Goal: Task Accomplishment & Management: Complete application form

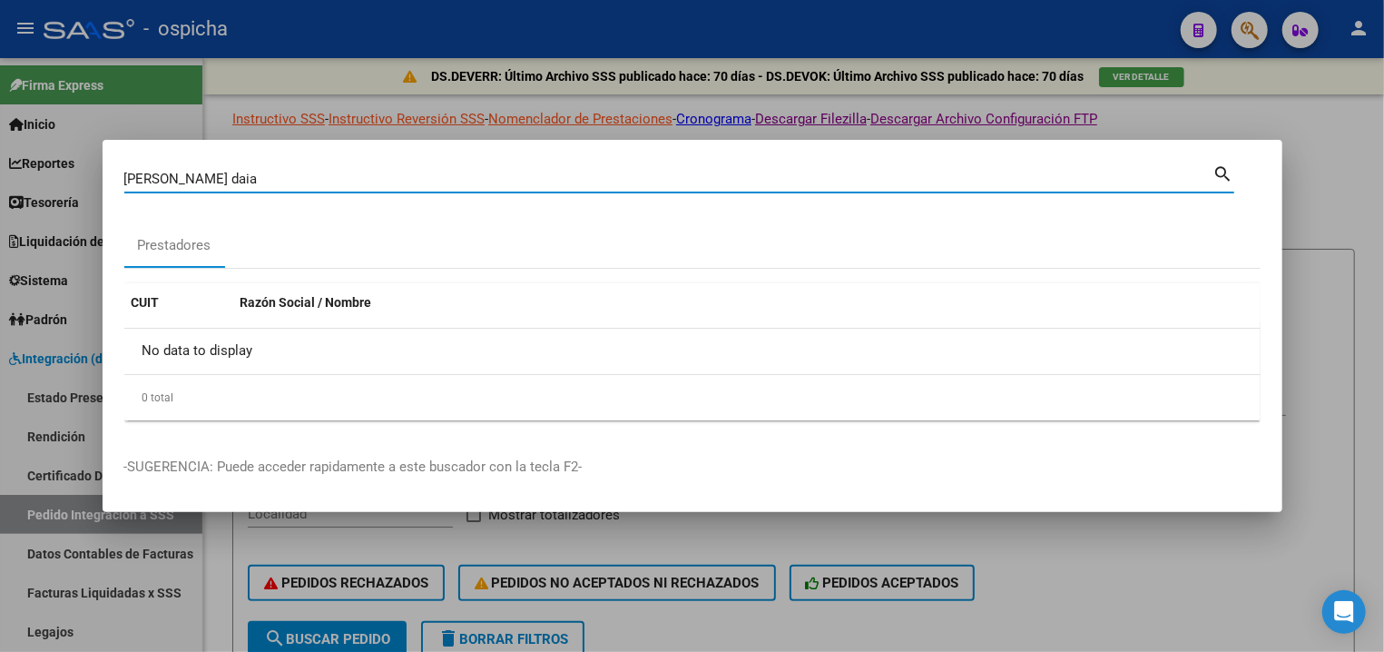
click at [378, 183] on input "[PERSON_NAME] daia" at bounding box center [668, 179] width 1089 height 16
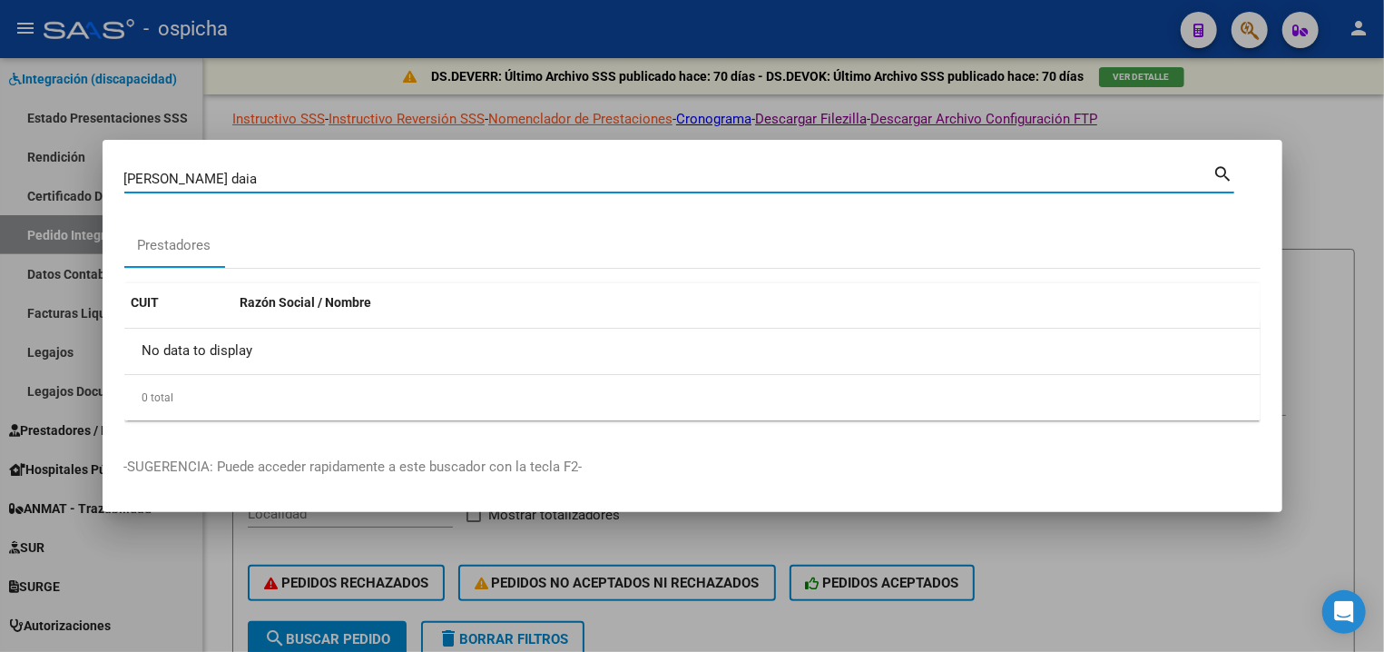
click at [378, 183] on input "[PERSON_NAME] daia" at bounding box center [668, 179] width 1089 height 16
drag, startPoint x: 385, startPoint y: 173, endPoint x: 0, endPoint y: 141, distance: 386.2
click at [124, 171] on input "[PERSON_NAME] daia" at bounding box center [668, 179] width 1089 height 16
type input "20926532376"
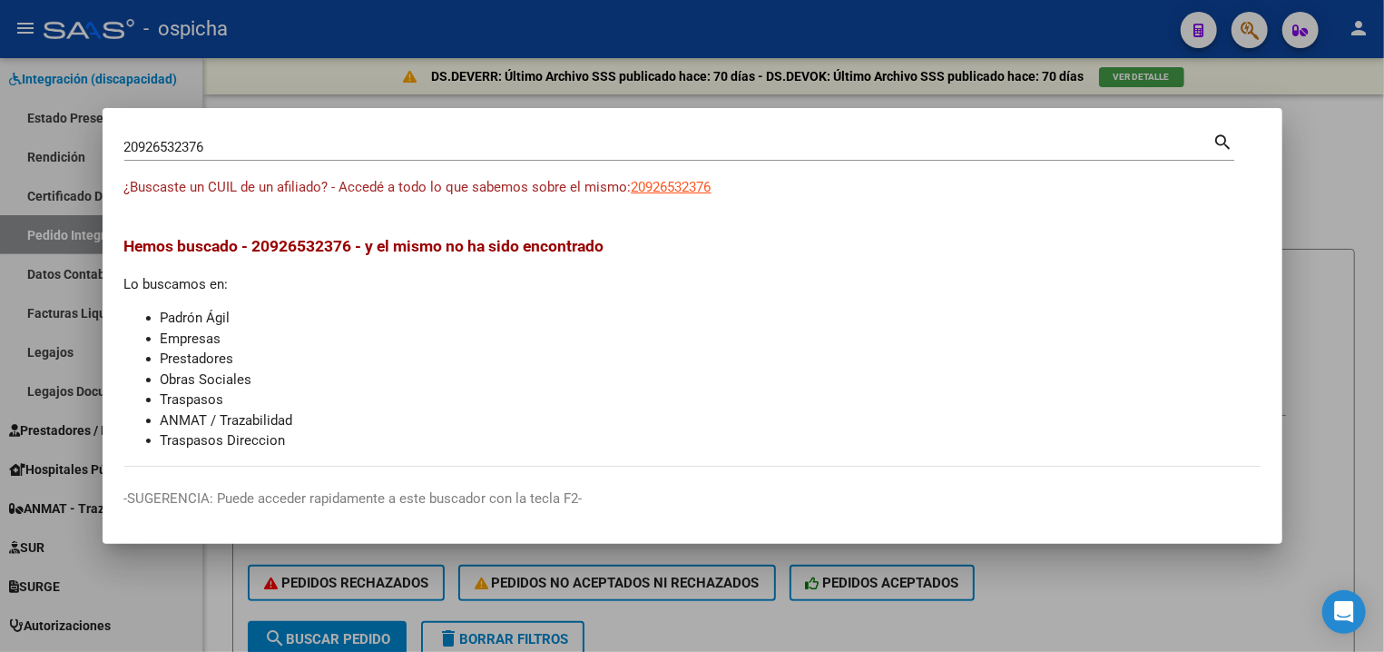
click at [550, 128] on mat-dialog-container "20926532376 Buscar (apellido, dni, cuil, nro traspaso, cuit, obra social) searc…" at bounding box center [693, 326] width 1180 height 437
click at [547, 88] on div at bounding box center [692, 326] width 1384 height 652
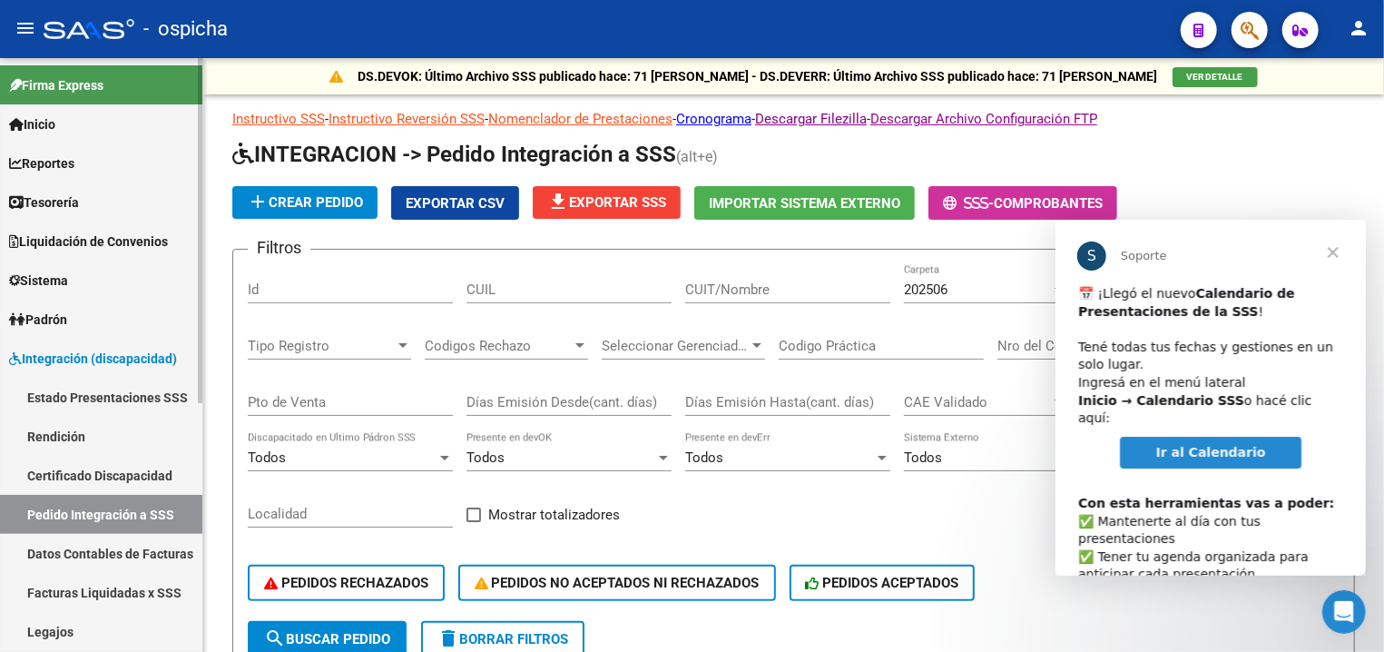
click at [46, 330] on link "Padrón" at bounding box center [101, 318] width 202 height 39
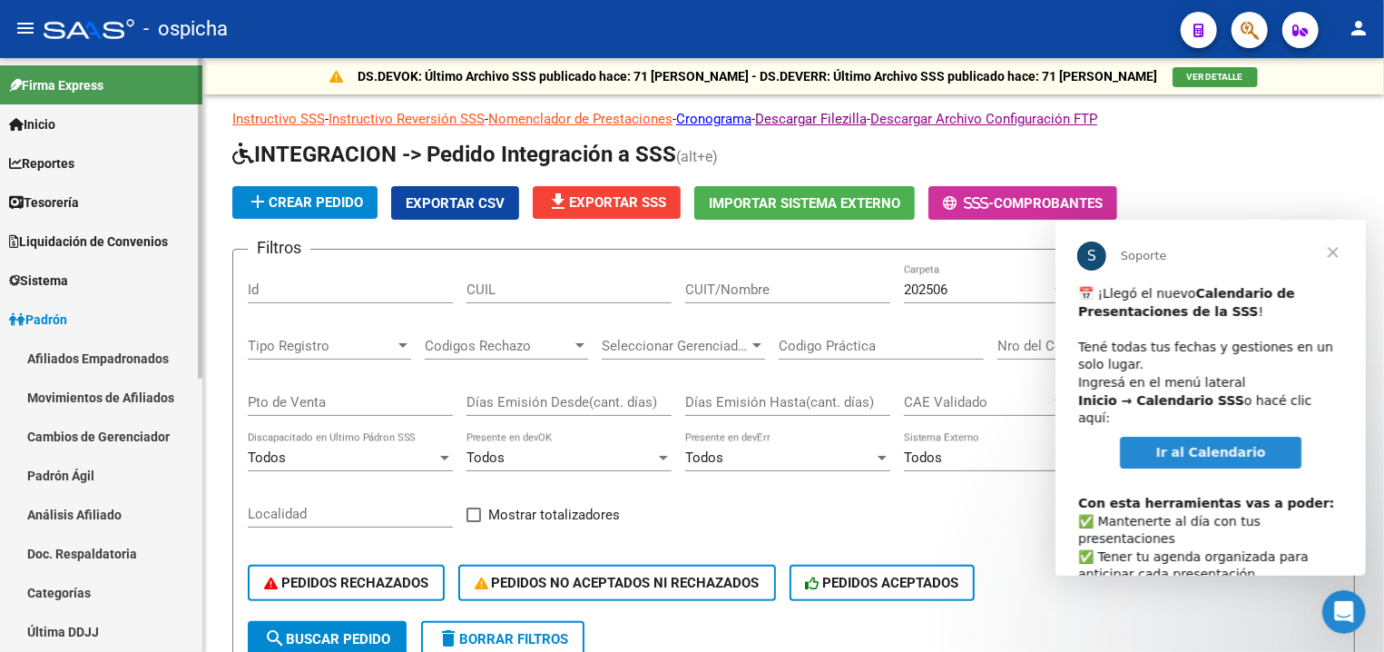
click at [181, 348] on link "Afiliados Empadronados" at bounding box center [101, 358] width 202 height 39
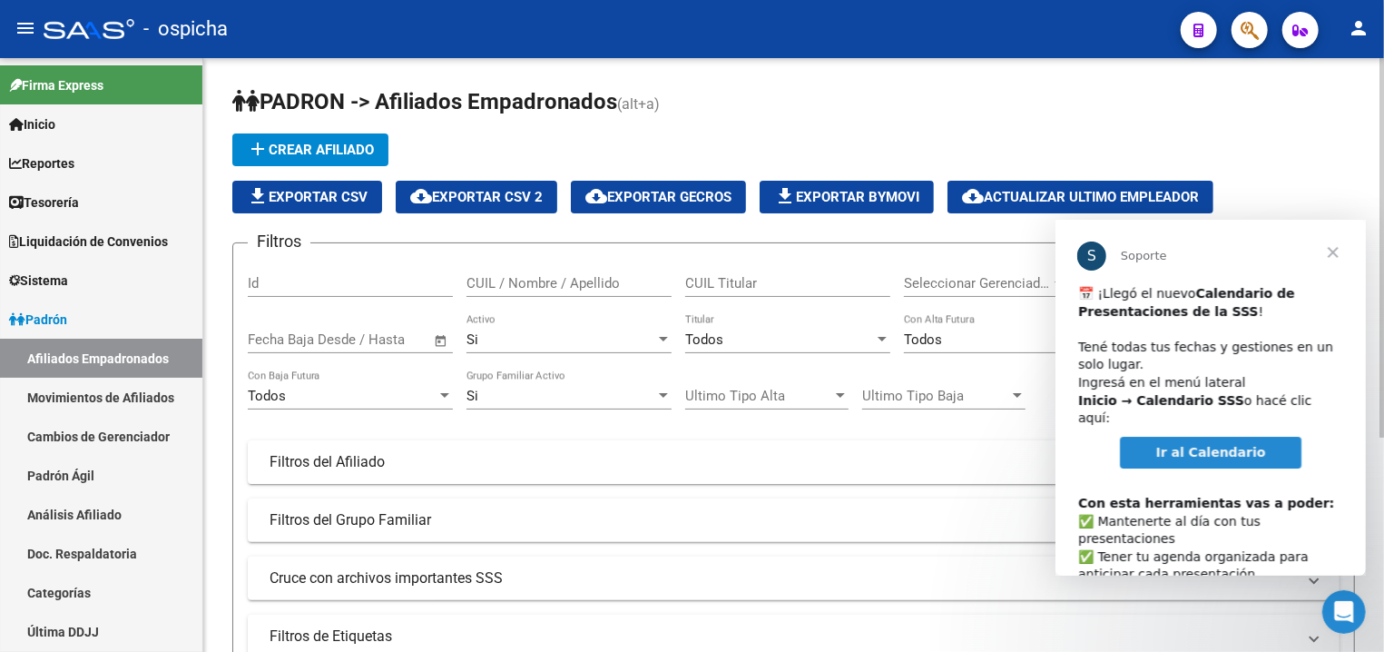
click at [312, 159] on button "add Crear Afiliado" at bounding box center [310, 149] width 156 height 33
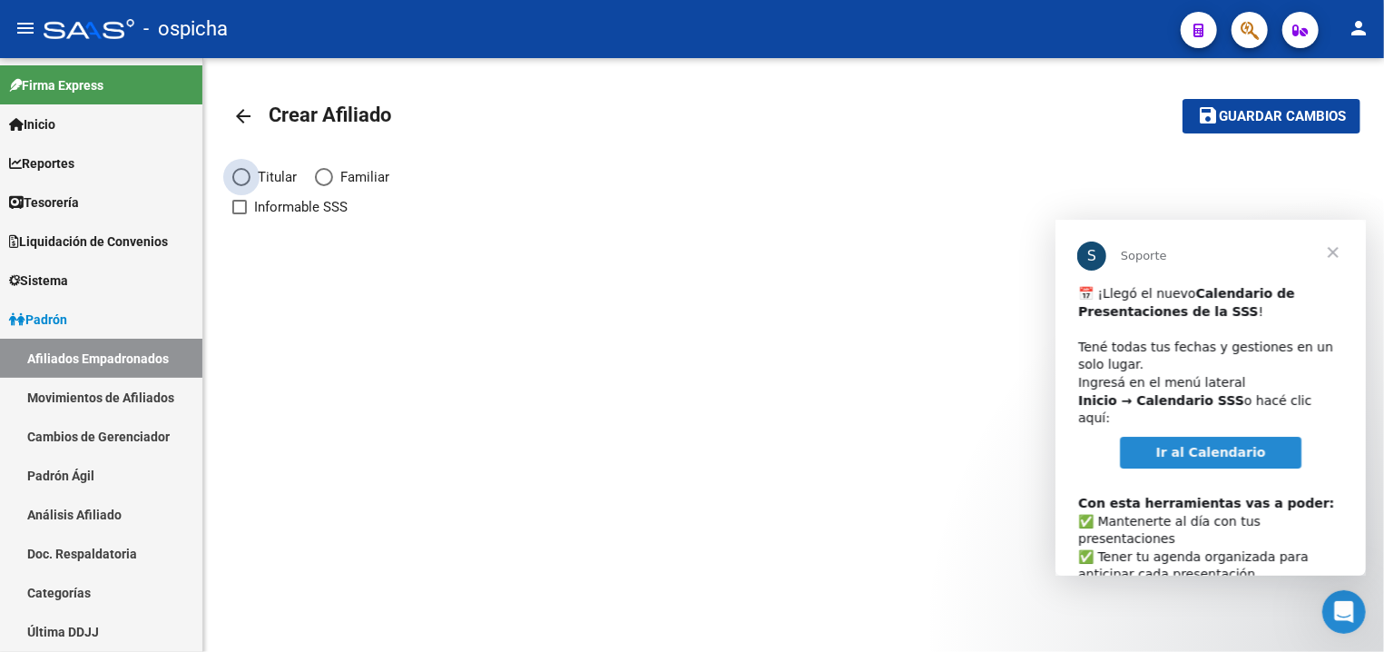
click at [246, 180] on span "Elija una opción" at bounding box center [241, 177] width 18 height 18
click at [246, 180] on input "Titular" at bounding box center [241, 177] width 18 height 18
radio input "true"
checkbox input "true"
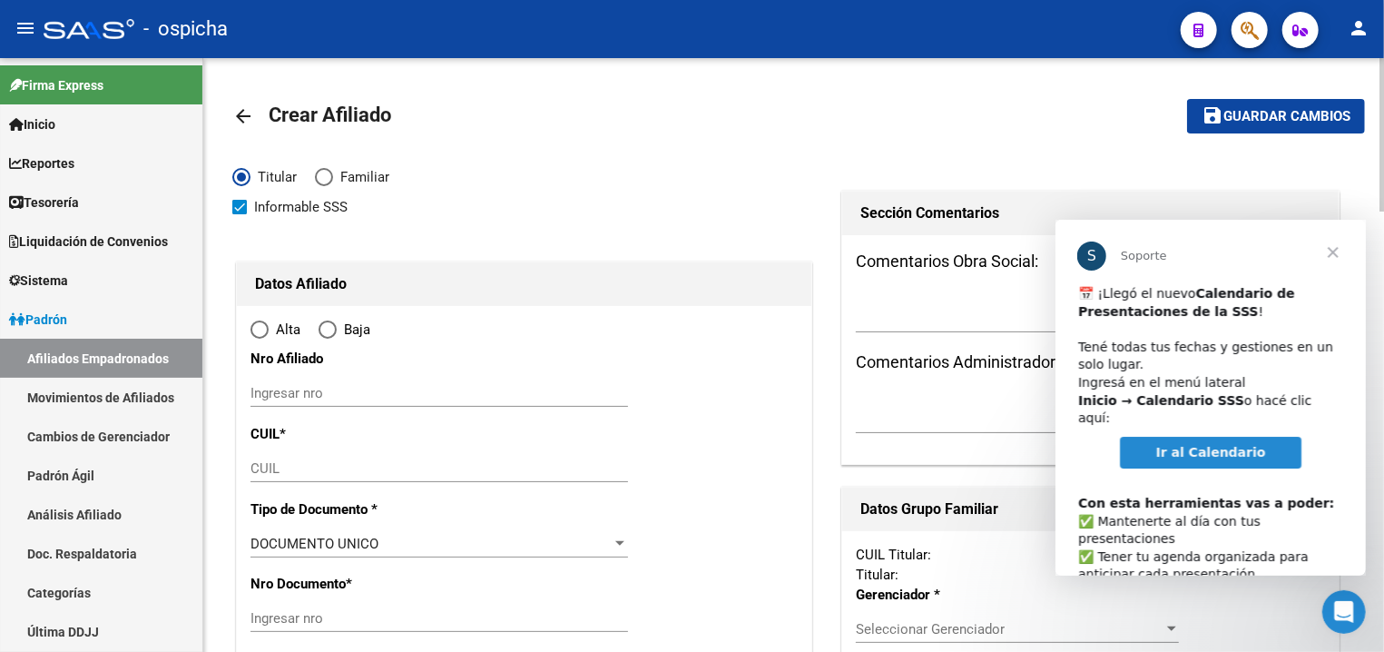
radio input "true"
click at [380, 393] on input "Ingresar nro" at bounding box center [439, 393] width 378 height 16
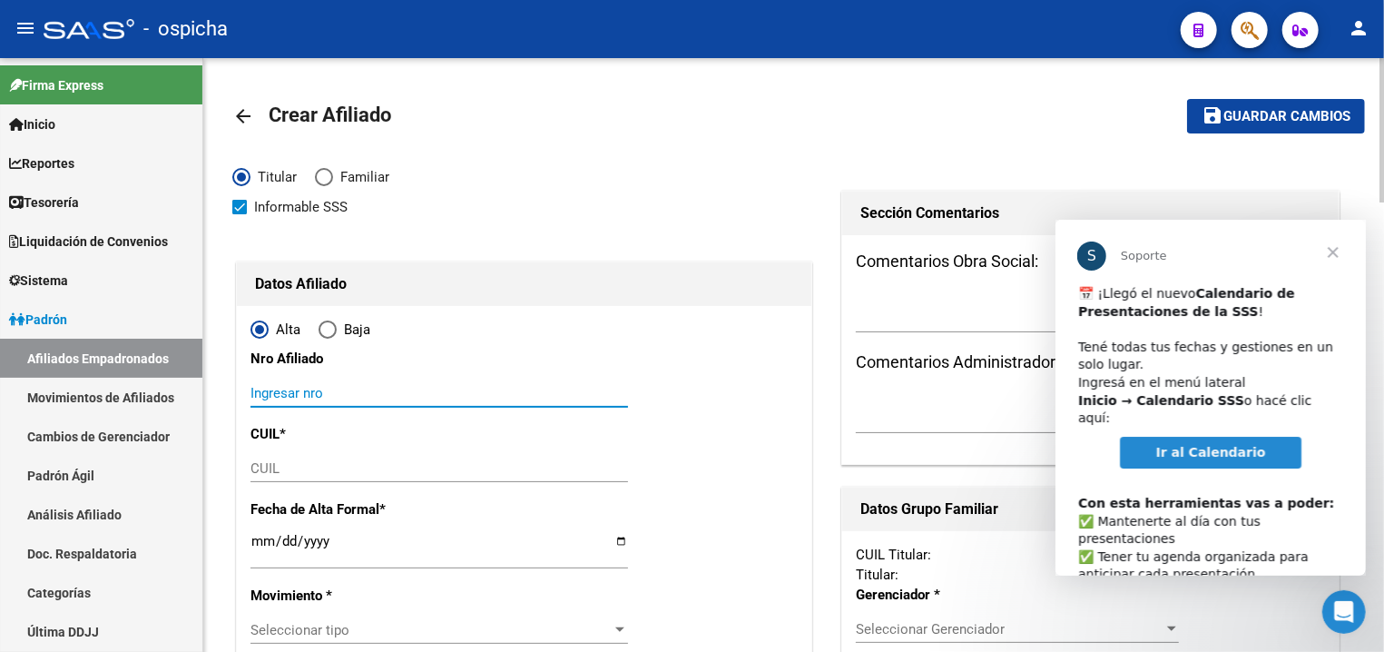
paste input "27452019170"
type input "27452019170"
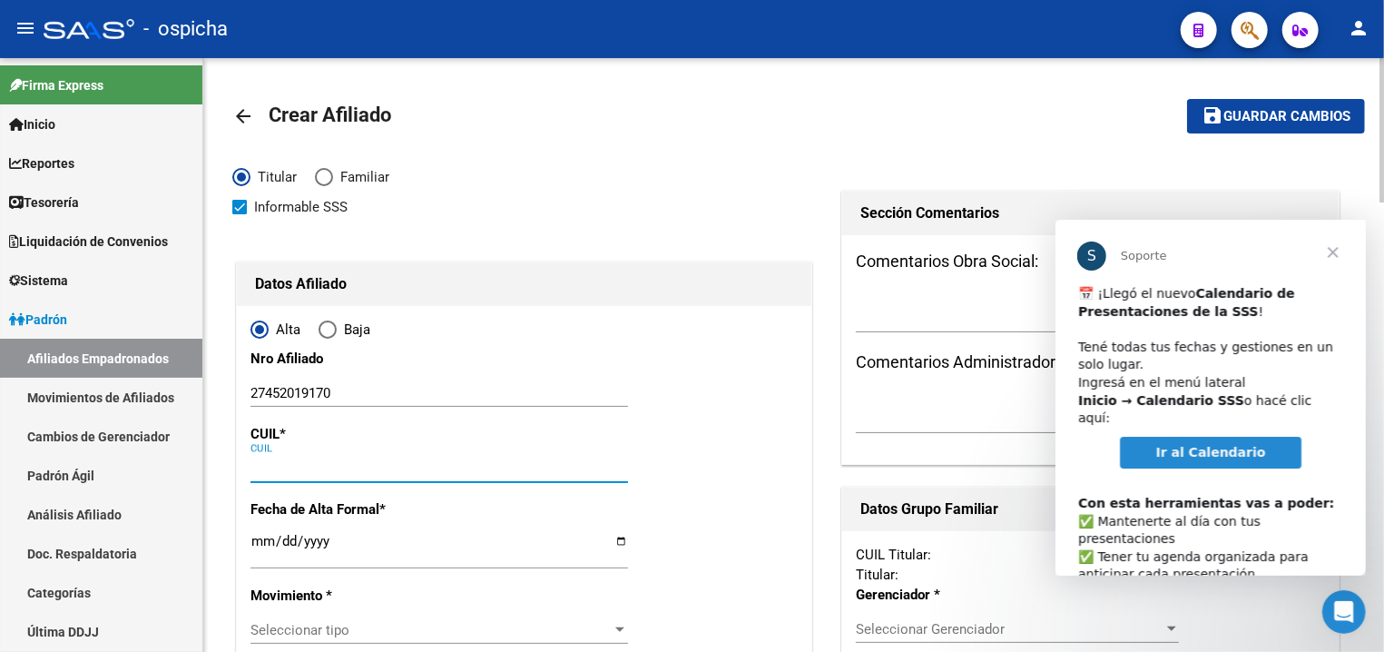
click at [363, 468] on input "CUIL" at bounding box center [439, 468] width 378 height 16
paste input "27-45201917-0"
type input "27-45201917-0"
type input "45201917"
type input "VILLAMAYOR BARROS"
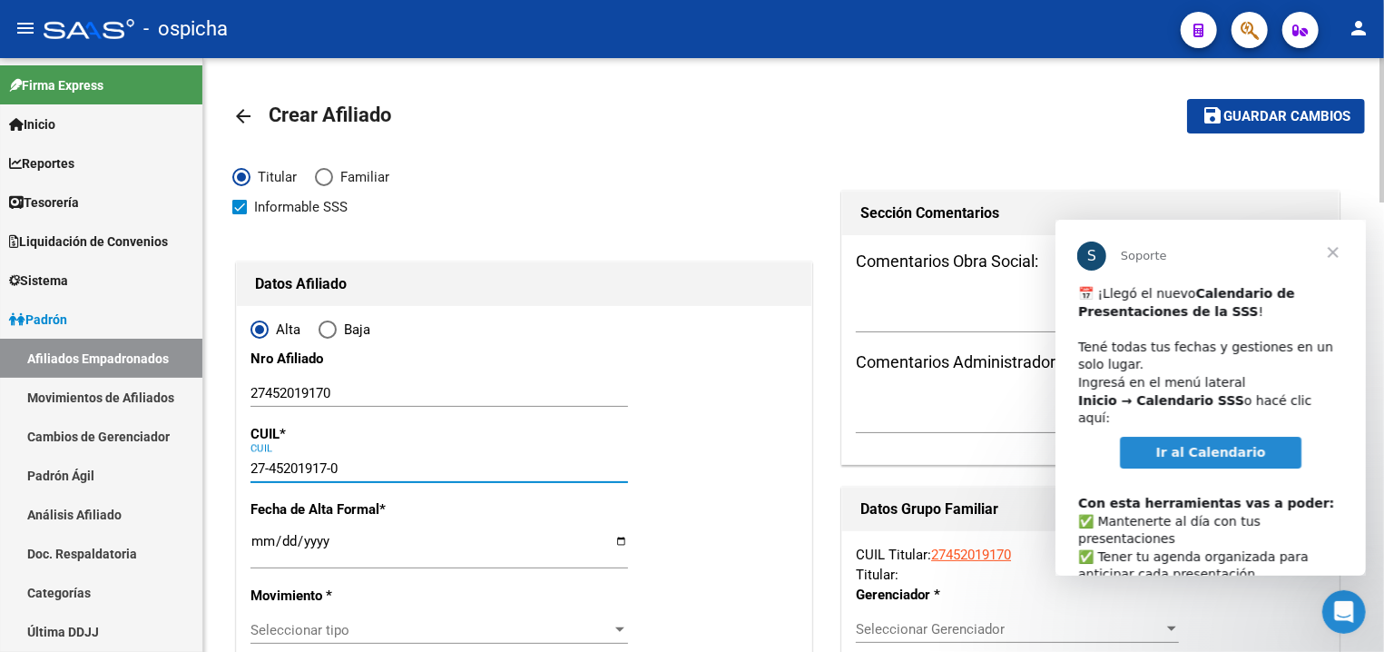
type input "MICAELA"
type input "2003-11-12"
type input "VILLA ADELINA"
type input "1607"
type input "JUAN AGUSTIN MAZA"
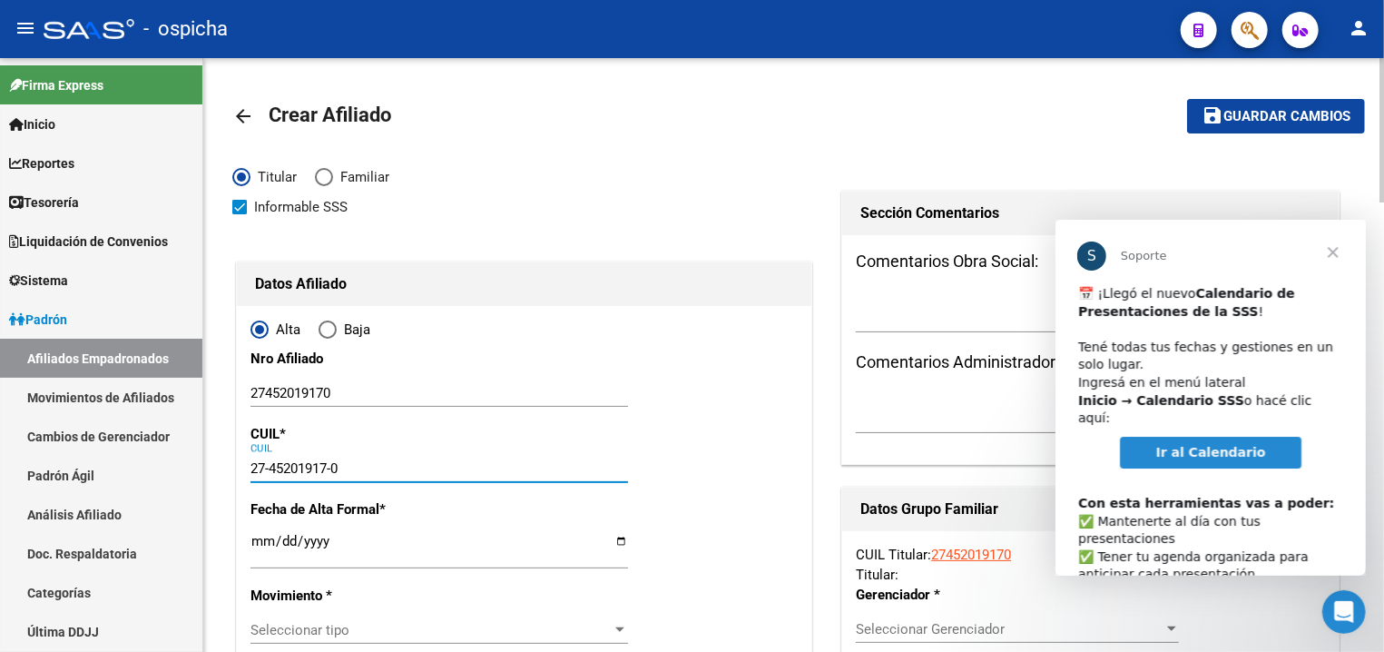
type input "488"
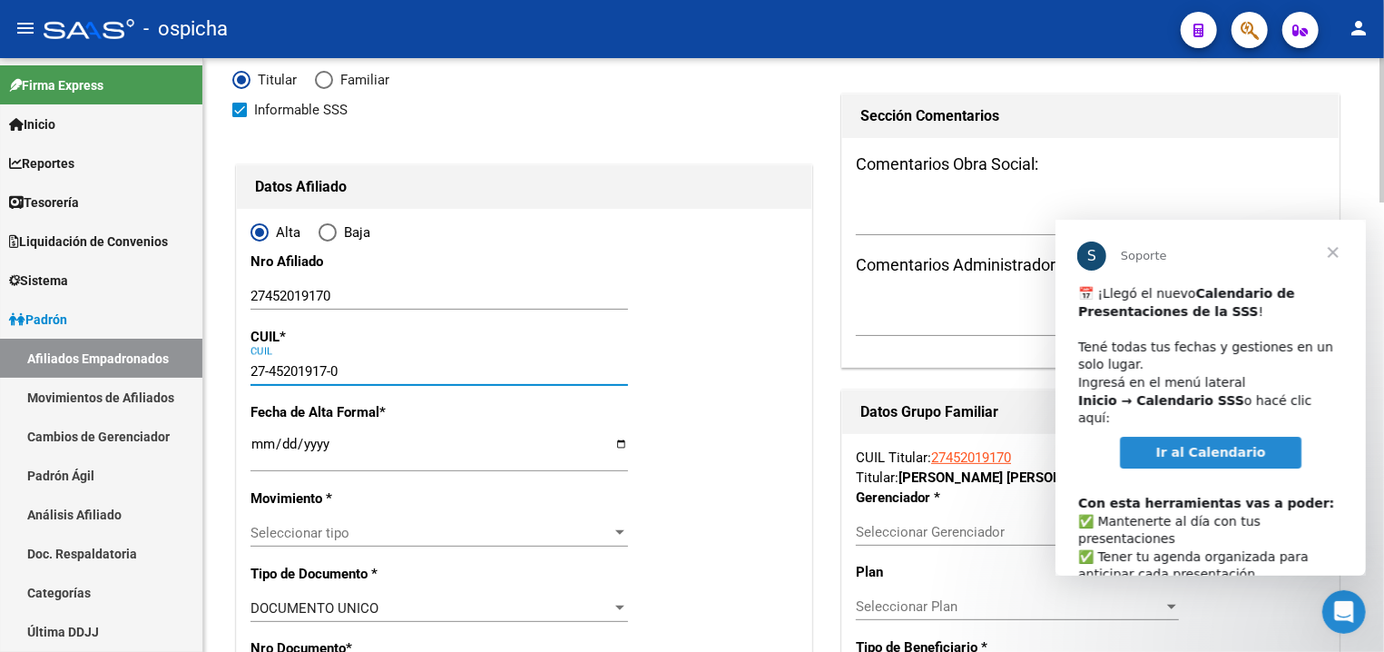
type input "27-45201917-0"
click at [368, 495] on p "Movimiento *" at bounding box center [332, 498] width 164 height 20
click at [374, 525] on span "Seleccionar tipo" at bounding box center [430, 533] width 361 height 16
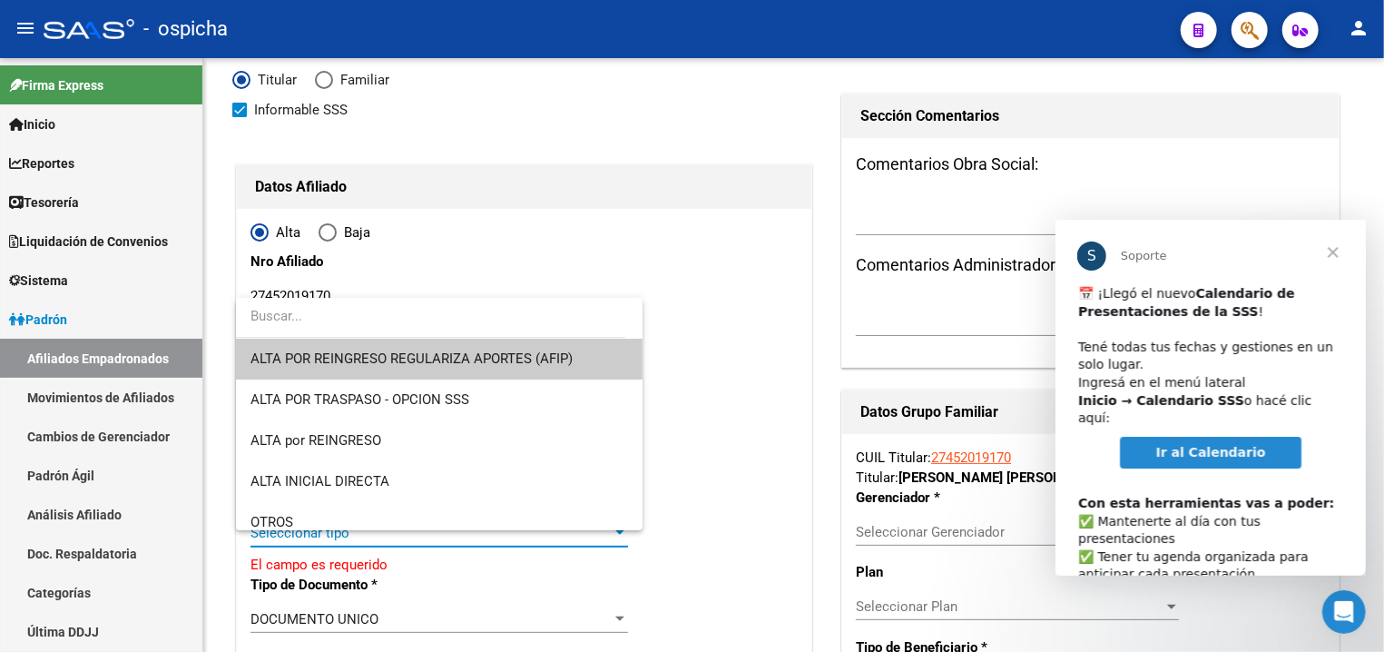
click at [727, 415] on div at bounding box center [692, 326] width 1384 height 652
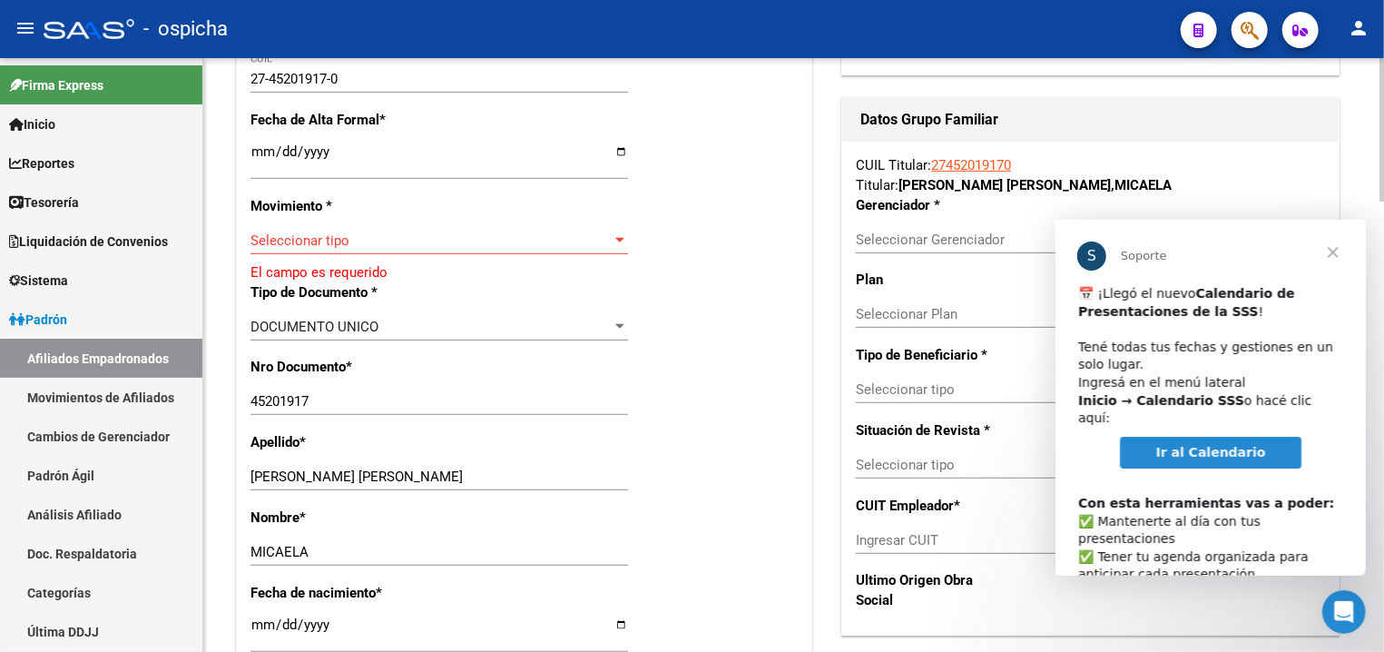
scroll to position [486, 0]
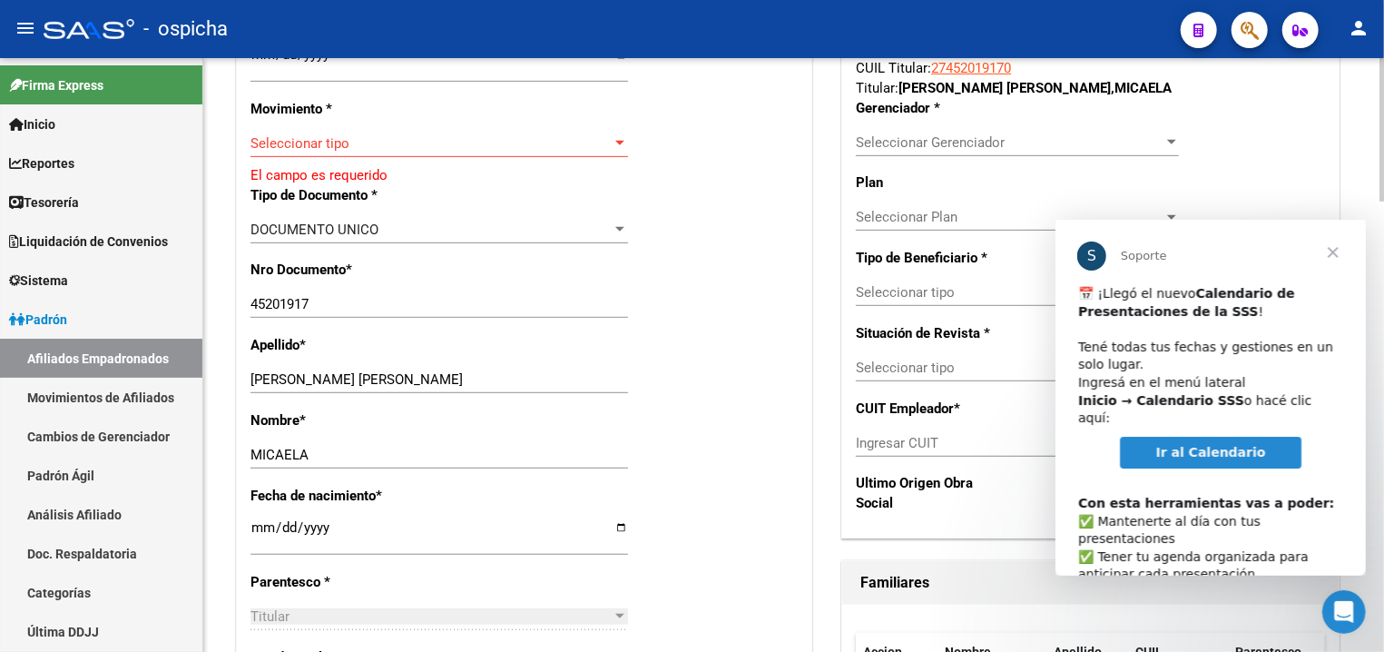
click at [880, 94] on div "CUIL Titular: 27452019170 Titular: VILLAMAYOR BARROS , MICAELA" at bounding box center [1090, 78] width 469 height 40
